Goal: Information Seeking & Learning: Understand process/instructions

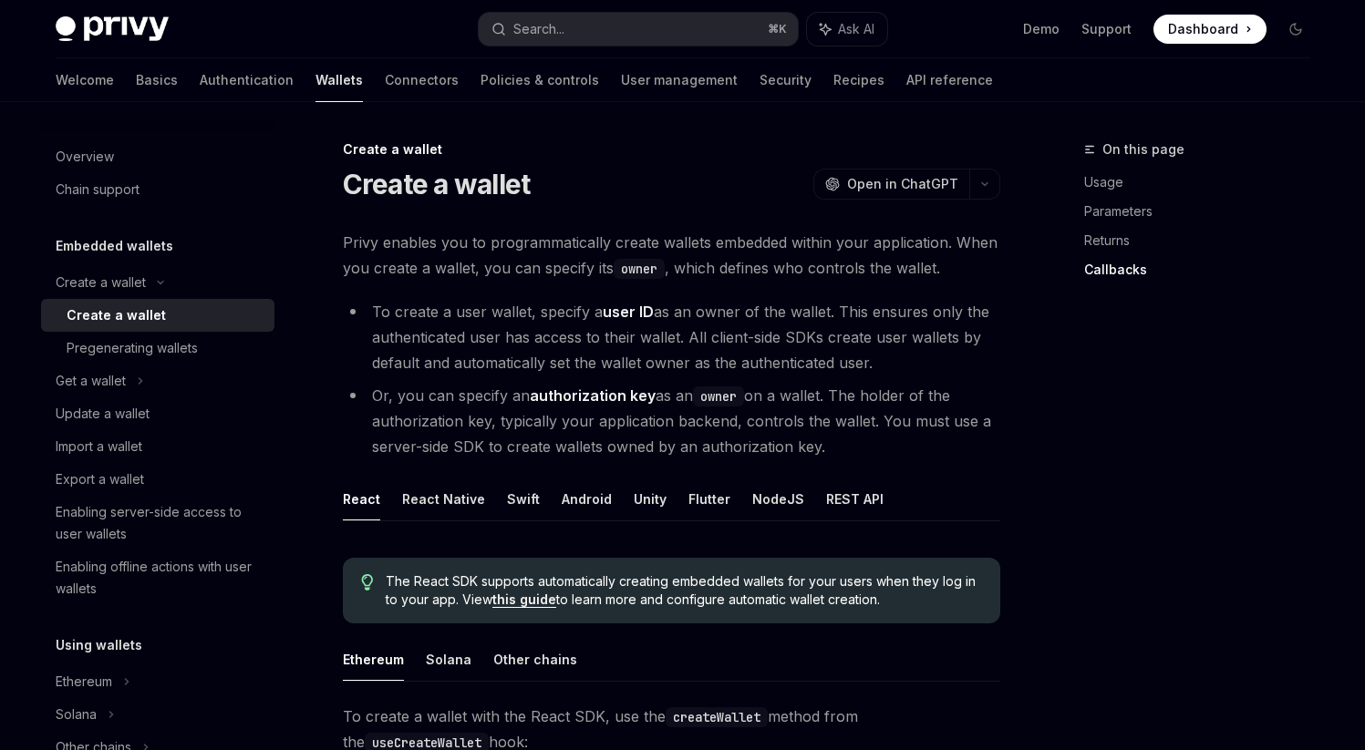
scroll to position [1429, 0]
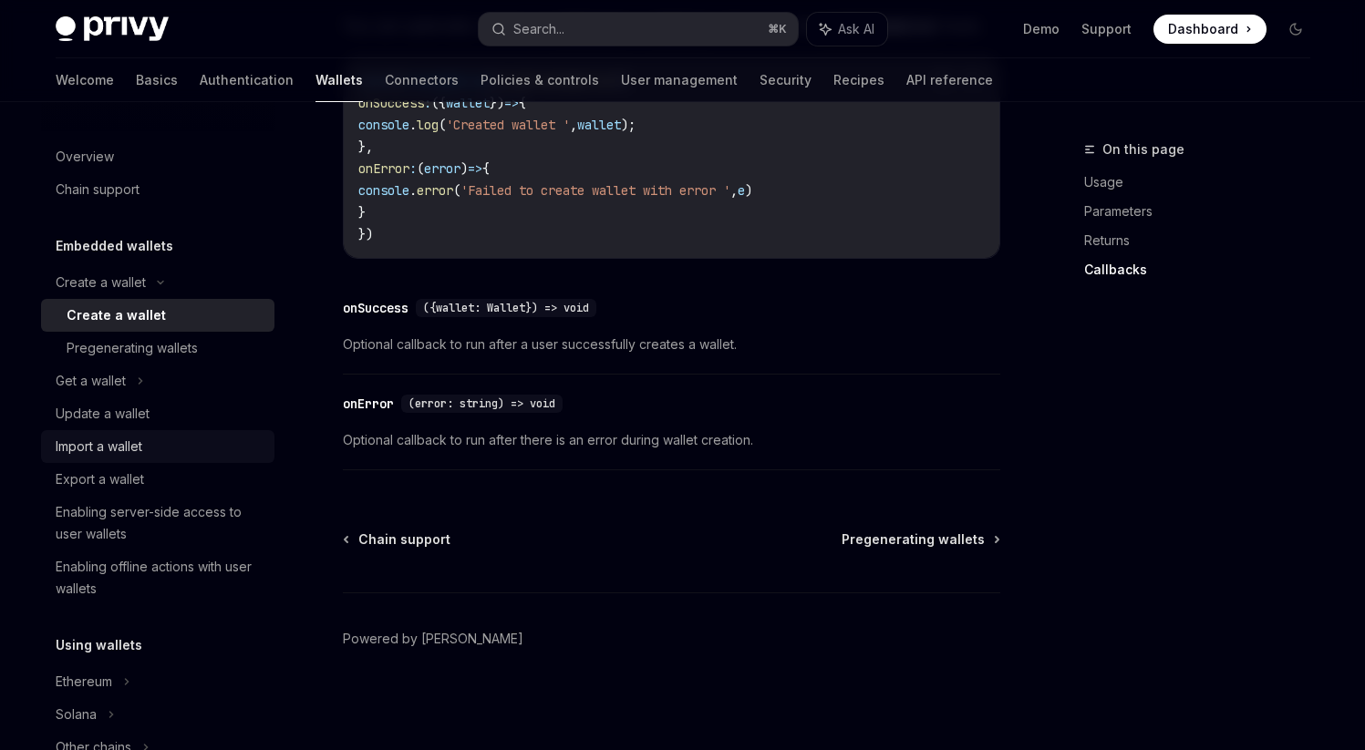
click at [119, 440] on div "Import a wallet" at bounding box center [99, 447] width 87 height 22
type textarea "*"
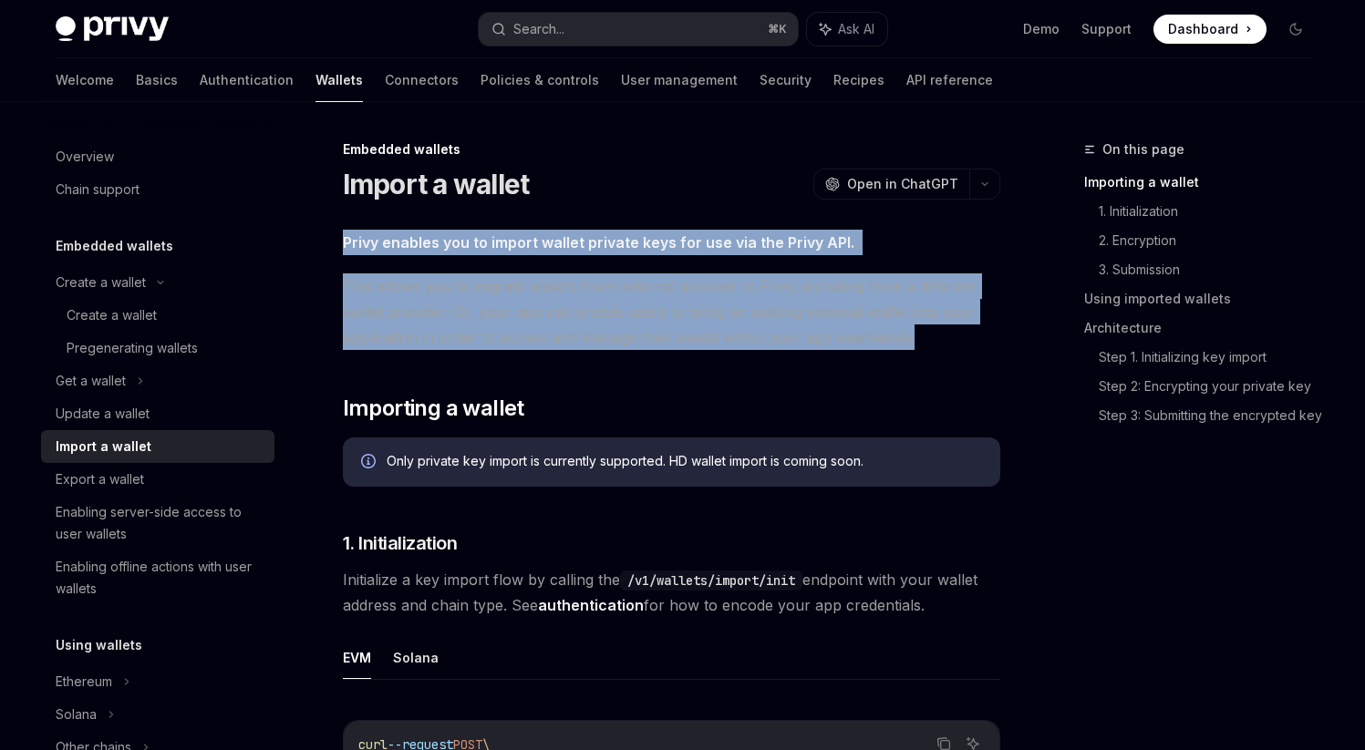
drag, startPoint x: 345, startPoint y: 243, endPoint x: 927, endPoint y: 338, distance: 590.2
copy div "Privy enables you to import wallet private keys for use via the Privy API. . Th…"
click at [933, 320] on span "This allows you to migrate wallets from external sources to Privy, including fr…" at bounding box center [671, 311] width 657 height 77
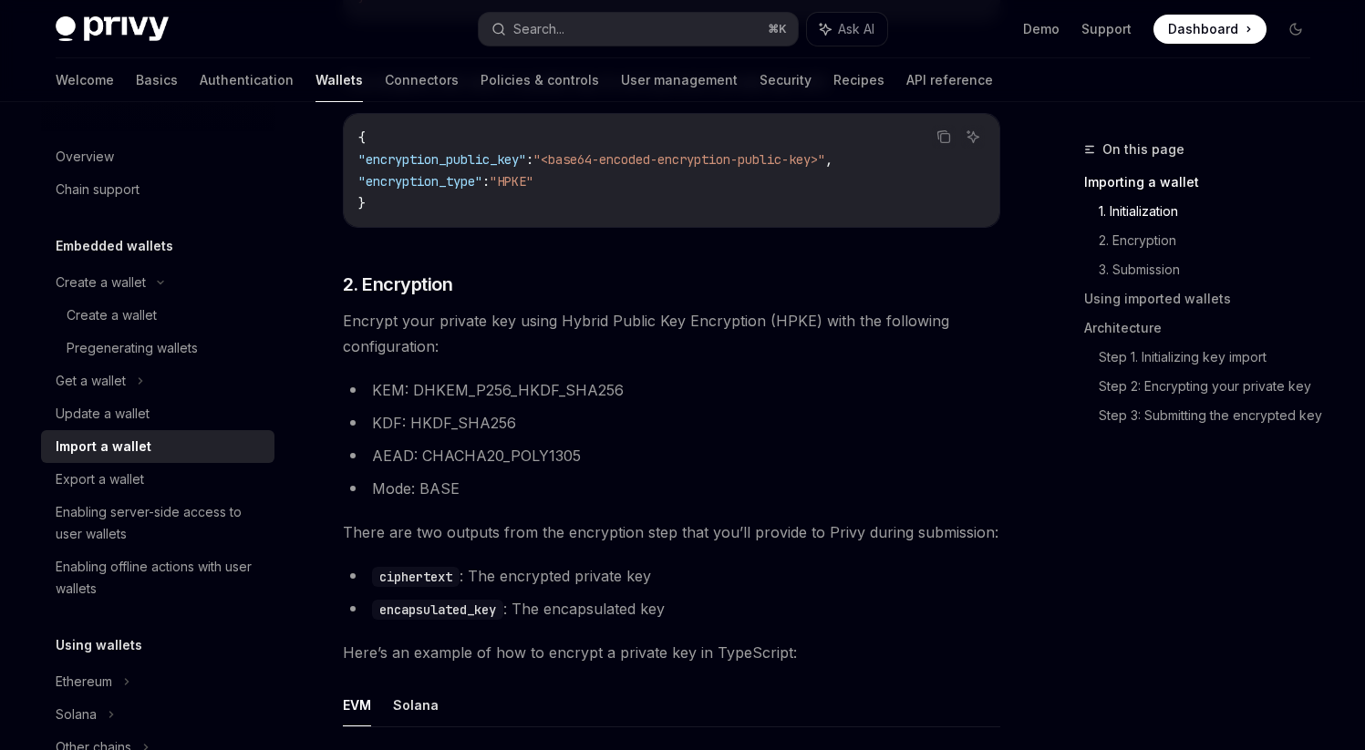
scroll to position [983, 0]
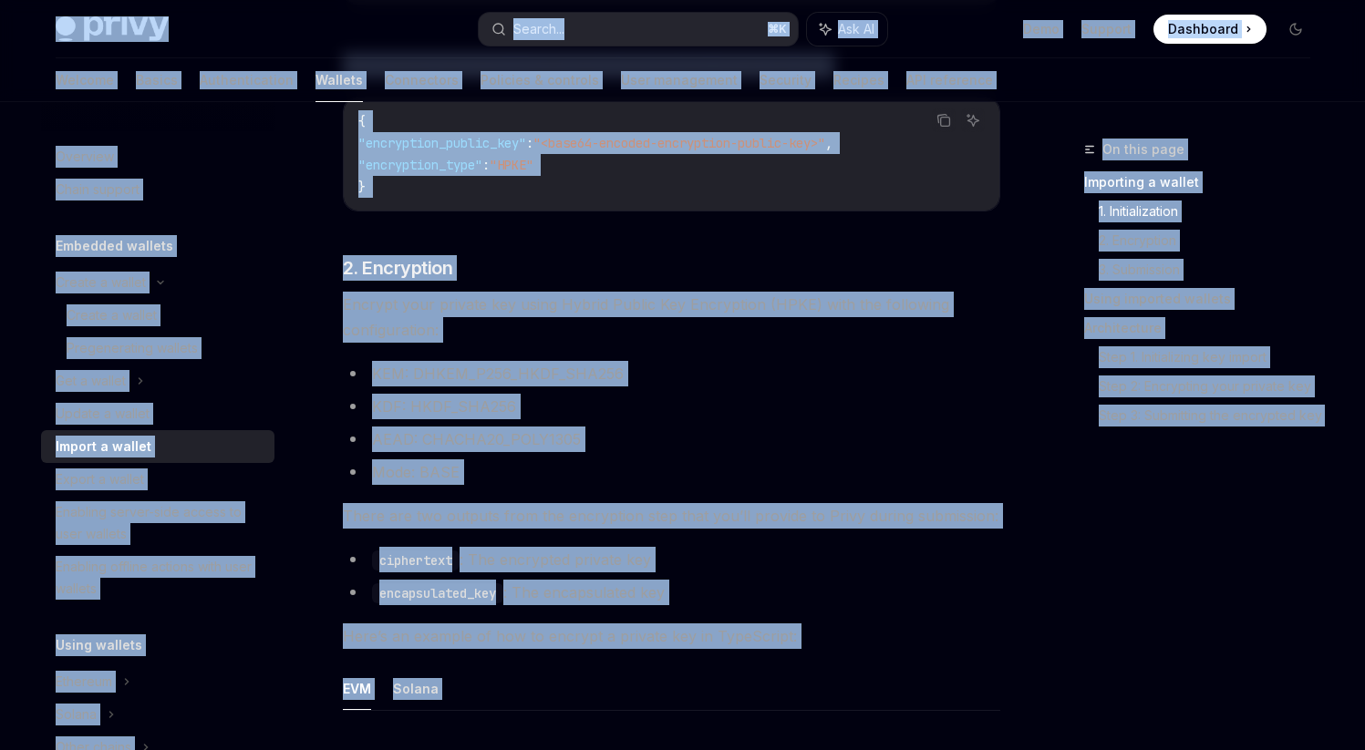
click at [686, 511] on span "There are two outputs from the encryption step that you’ll provide to Privy dur…" at bounding box center [671, 516] width 657 height 26
